Goal: Navigation & Orientation: Understand site structure

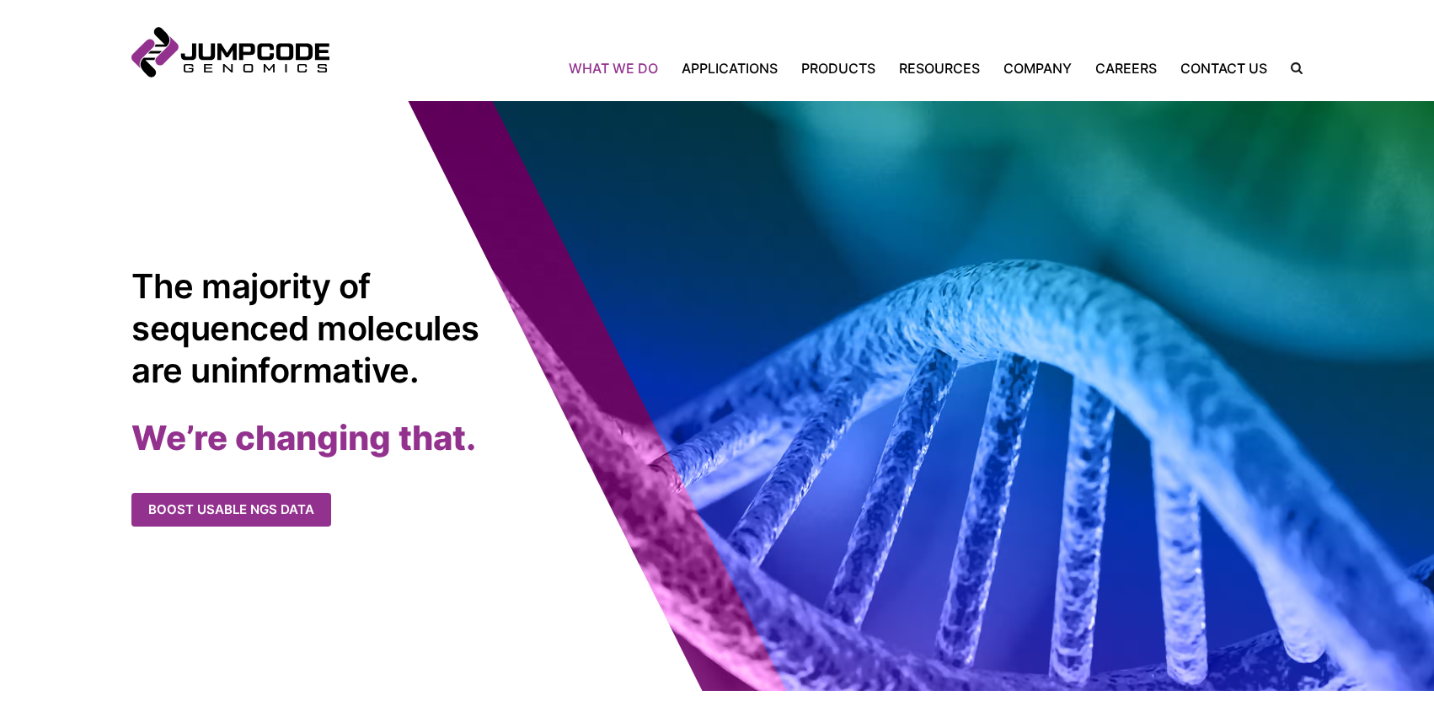
click at [632, 67] on link "What We Do" at bounding box center [619, 68] width 101 height 20
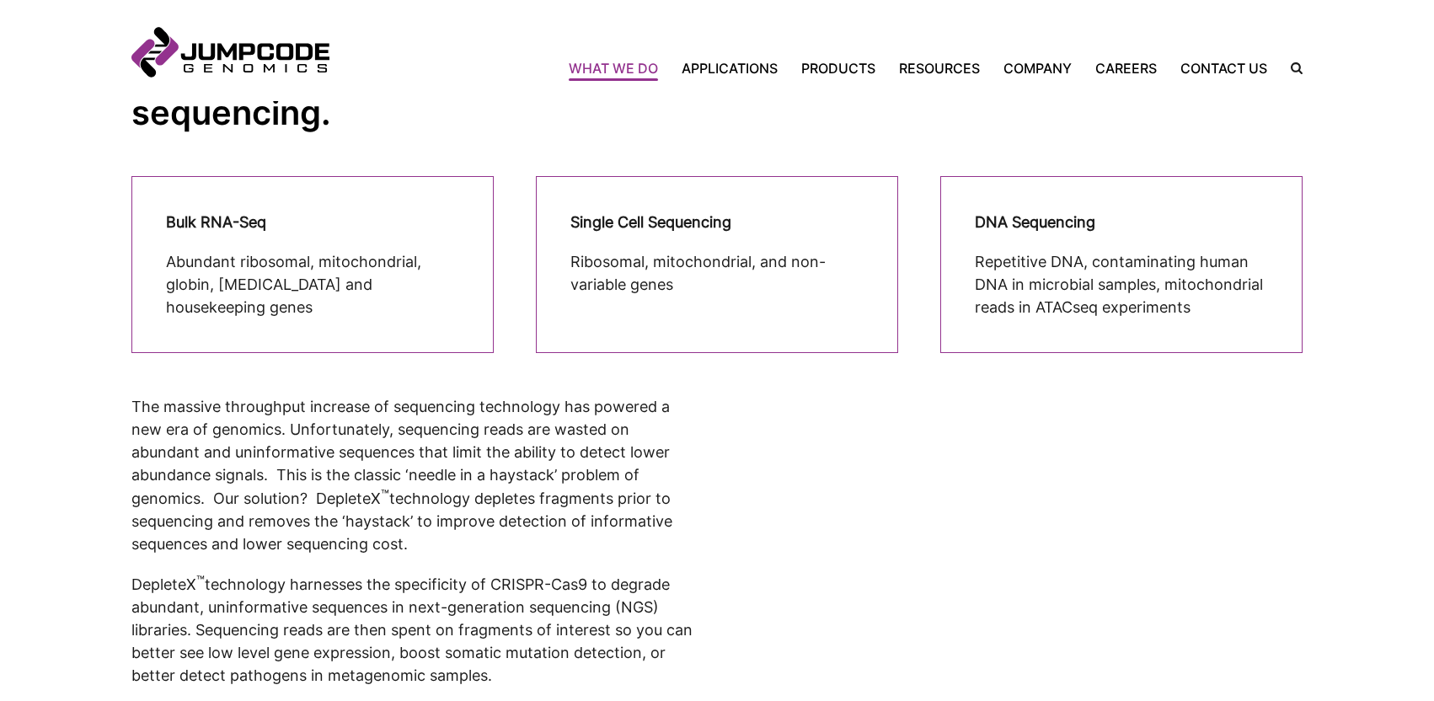
scroll to position [505, 0]
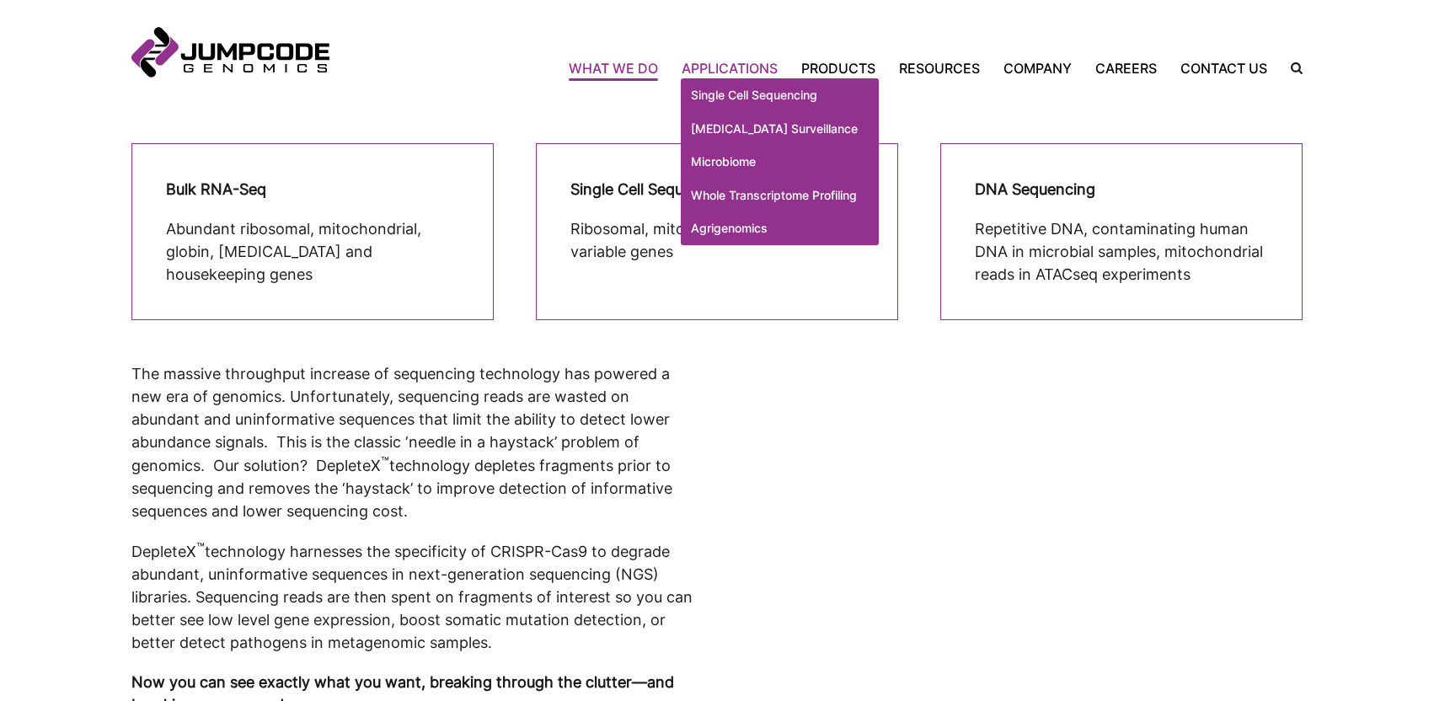
click at [726, 67] on link "Applications" at bounding box center [730, 68] width 120 height 20
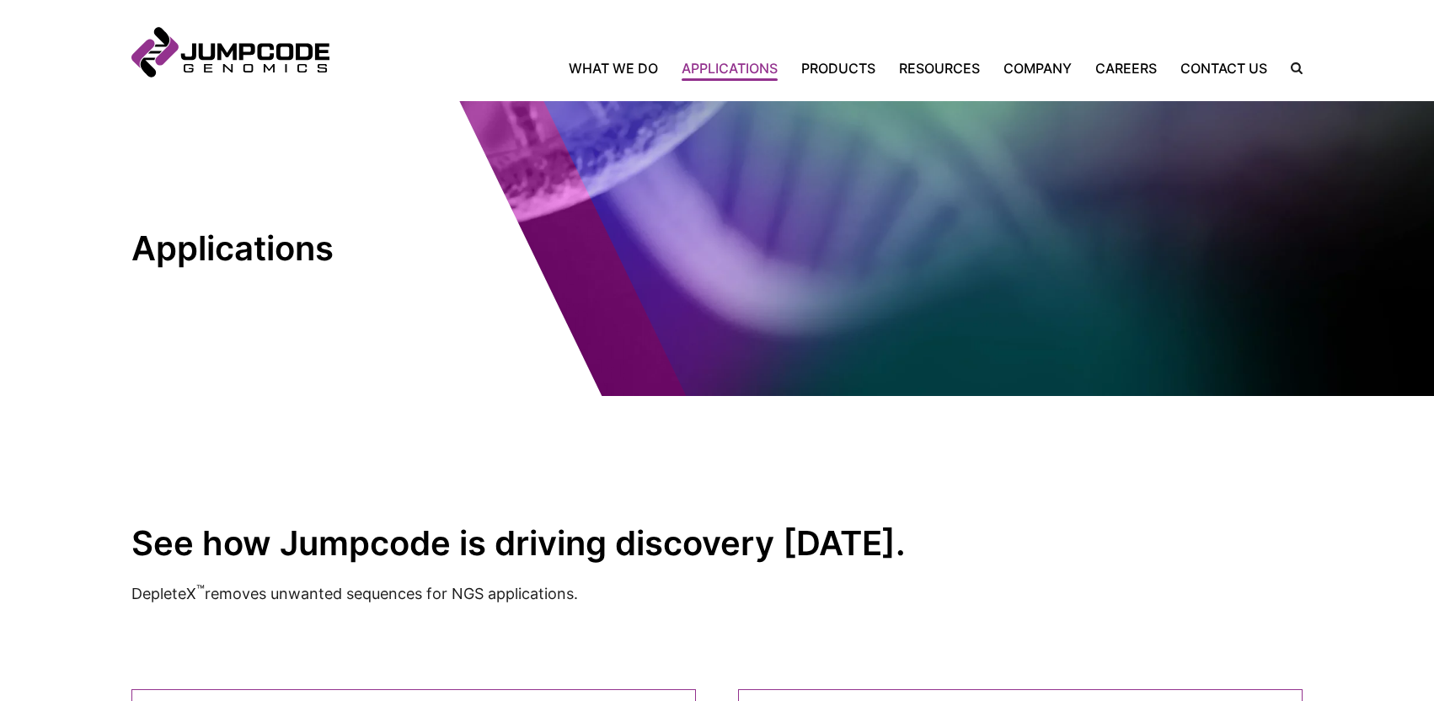
click at [841, 69] on link "Products" at bounding box center [838, 68] width 98 height 20
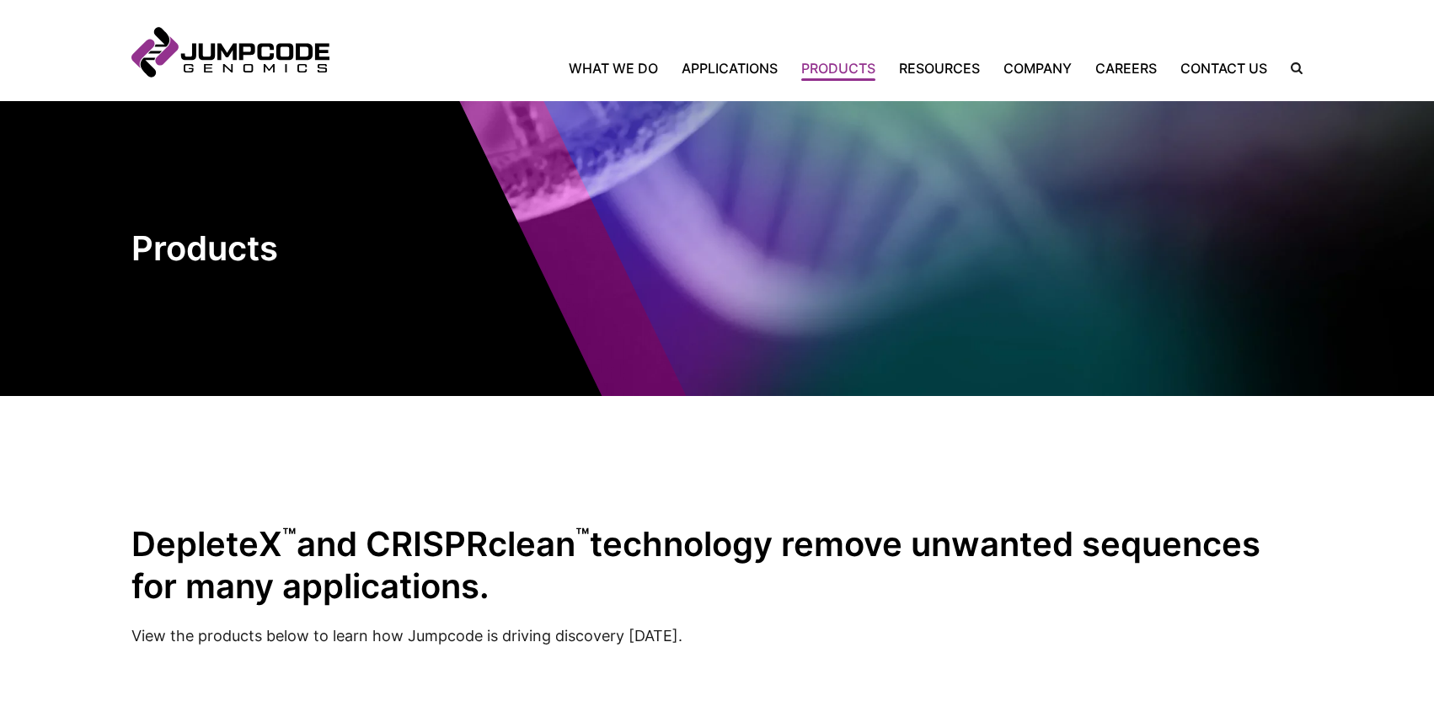
click at [918, 69] on link "Resources" at bounding box center [939, 68] width 104 height 20
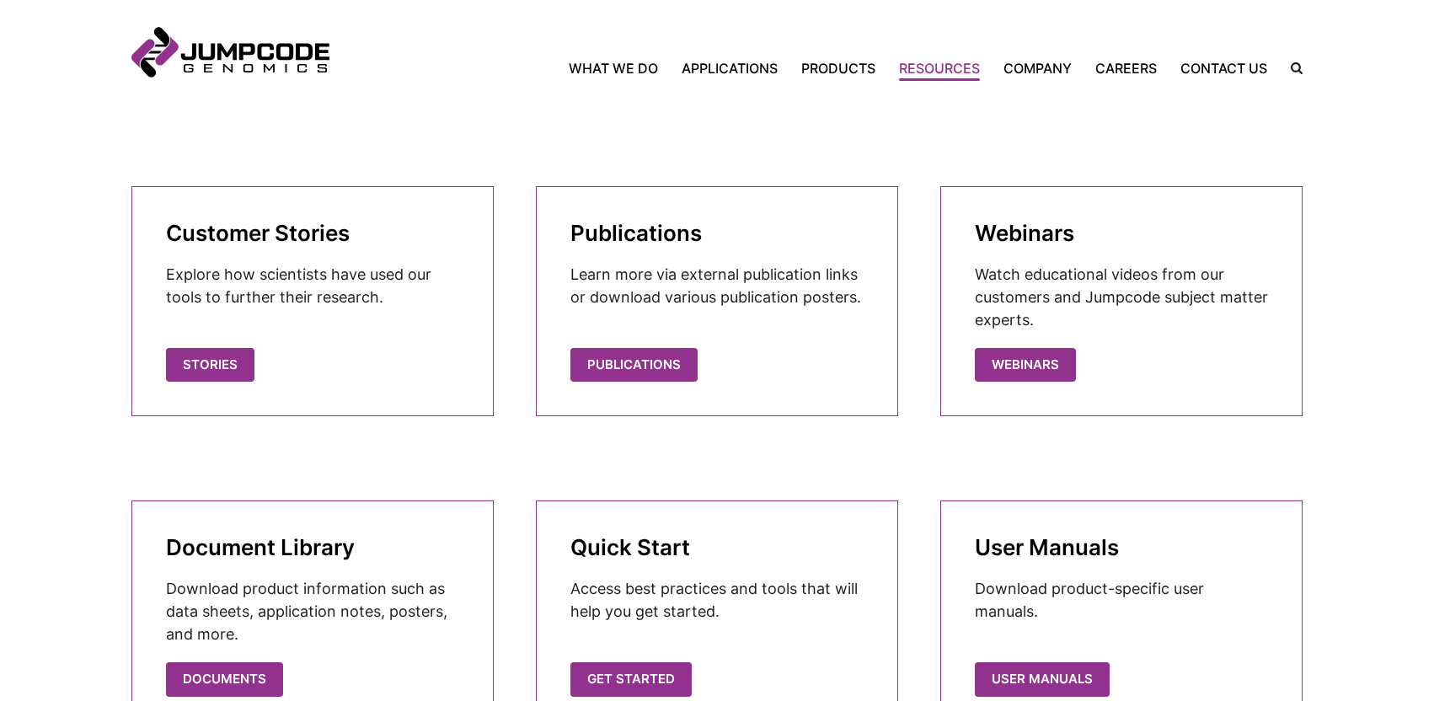
scroll to position [337, 0]
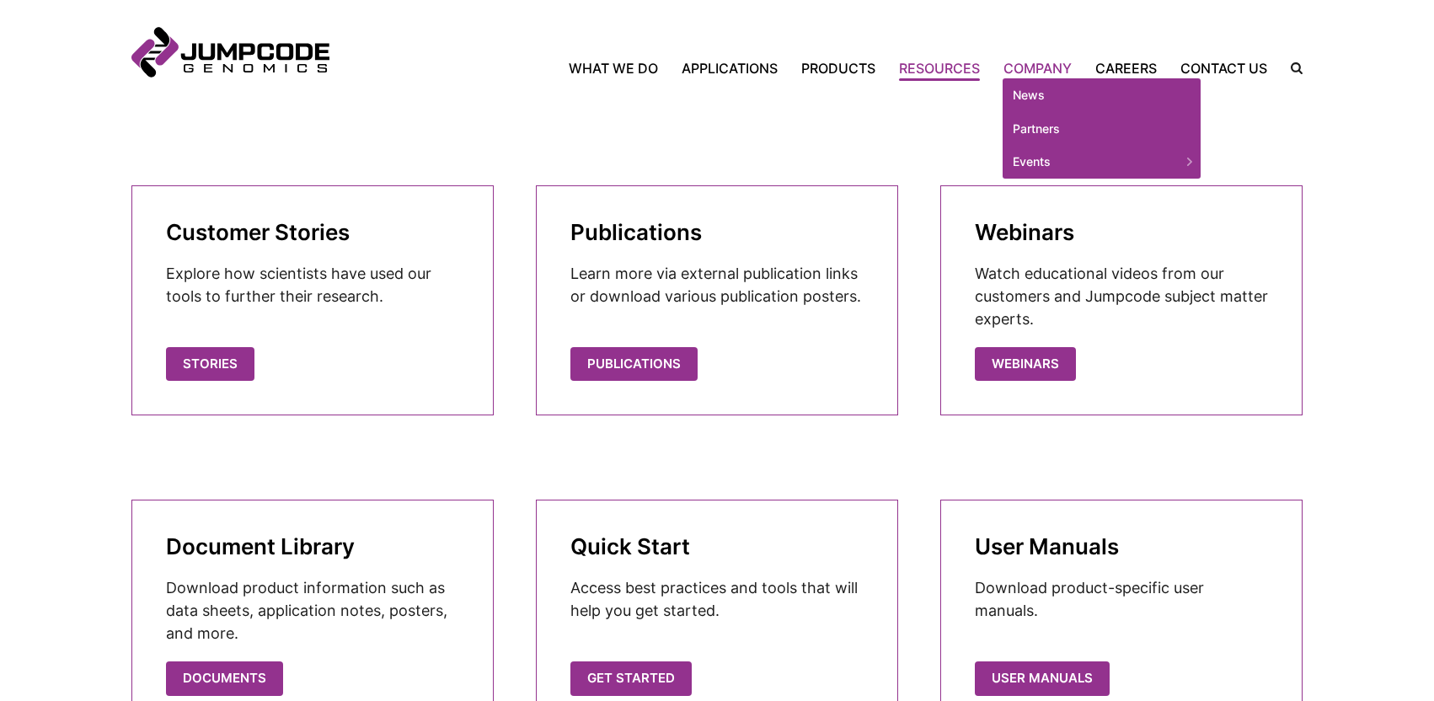
click at [1056, 69] on link "Company" at bounding box center [1038, 68] width 92 height 20
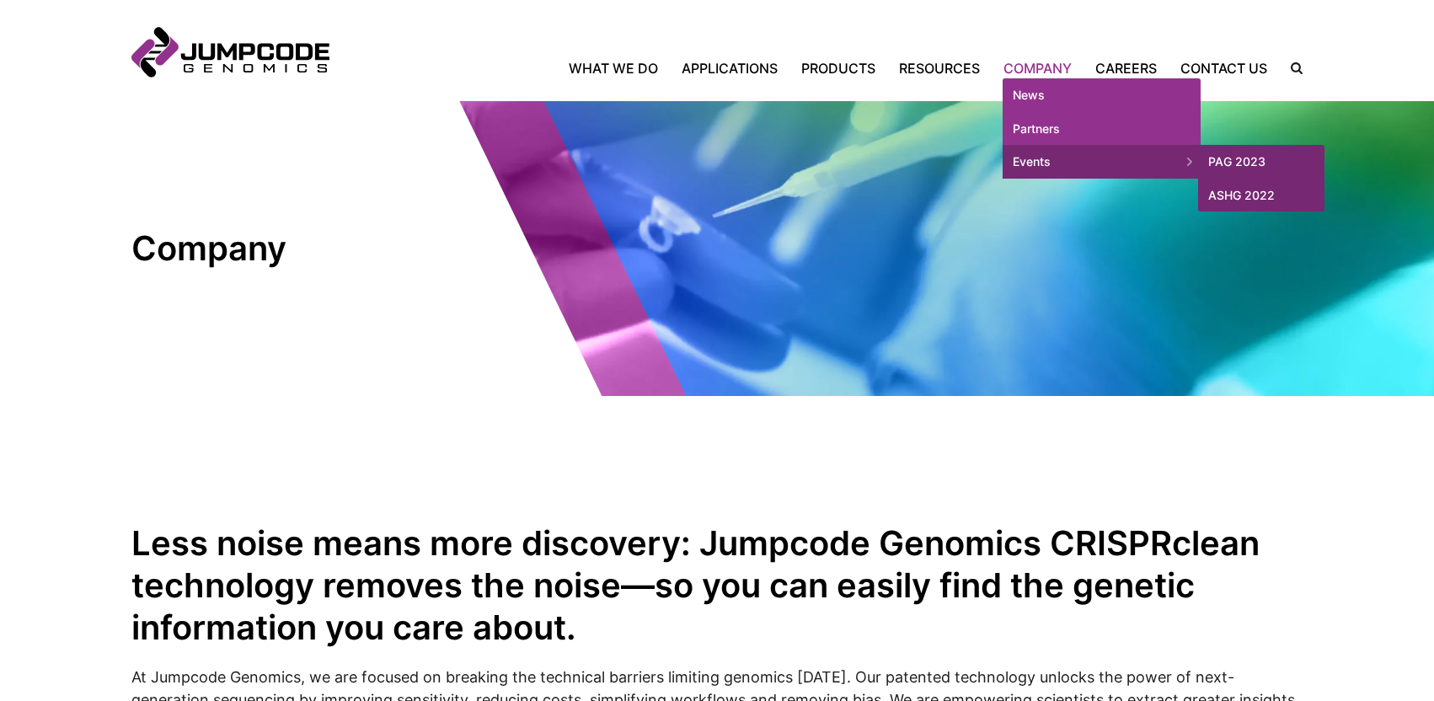
click at [1046, 160] on link "Events" at bounding box center [1102, 162] width 198 height 34
